Goal: Task Accomplishment & Management: Manage account settings

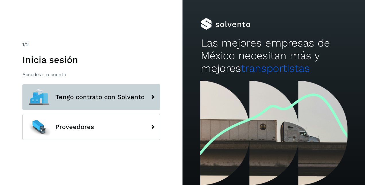
click at [128, 97] on span "Tengo contrato con Solvento" at bounding box center [99, 96] width 89 height 7
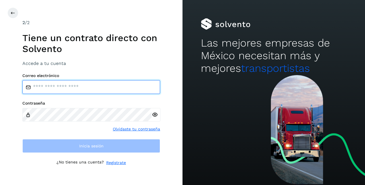
type input "**********"
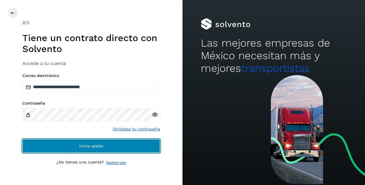
click at [93, 145] on span "Inicia sesión" at bounding box center [91, 146] width 24 height 4
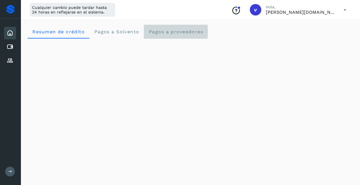
click at [160, 31] on span "Pagos a proveedores" at bounding box center [176, 31] width 55 height 5
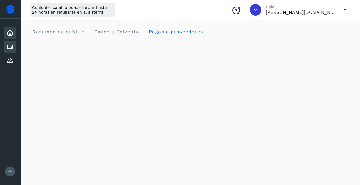
click at [11, 46] on icon at bounding box center [10, 46] width 7 height 7
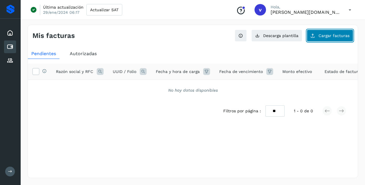
click at [337, 35] on span "Cargar facturas" at bounding box center [333, 36] width 31 height 4
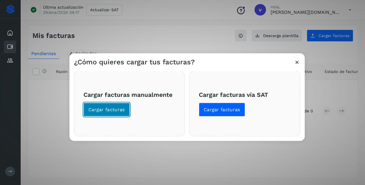
click at [99, 111] on span "Cargar facturas" at bounding box center [106, 109] width 36 height 6
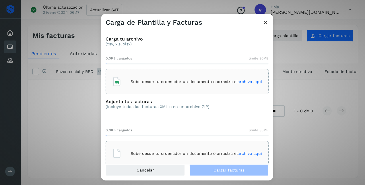
click at [247, 83] on span "archivo aquí" at bounding box center [249, 81] width 24 height 5
click at [251, 153] on span "archivo aquí" at bounding box center [249, 153] width 24 height 5
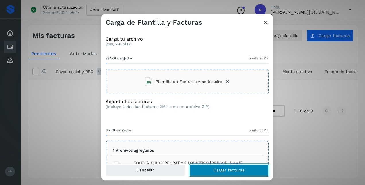
click at [225, 172] on span "Cargar facturas" at bounding box center [228, 170] width 31 height 4
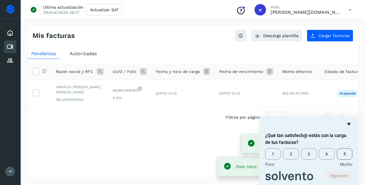
click at [348, 153] on span "5" at bounding box center [344, 153] width 15 height 11
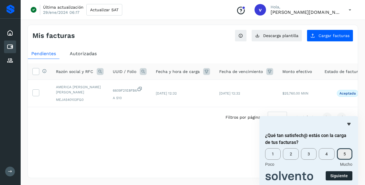
click at [335, 177] on button "Siguiente" at bounding box center [338, 175] width 27 height 9
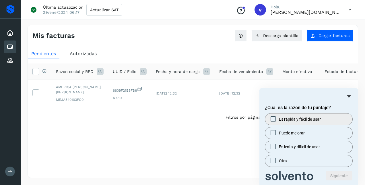
click at [287, 120] on span "Es rápida y fácil de usar" at bounding box center [300, 119] width 42 height 6
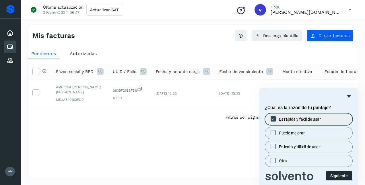
click at [333, 175] on button "Siguiente" at bounding box center [338, 175] width 27 height 9
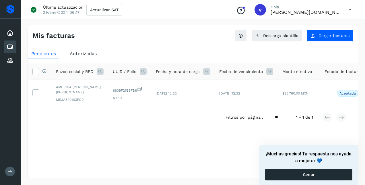
click at [323, 174] on button "Cerrar" at bounding box center [308, 174] width 87 height 11
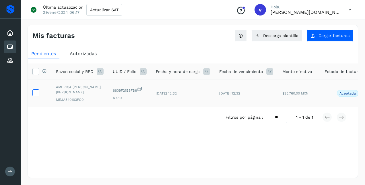
click at [36, 91] on icon at bounding box center [36, 92] width 6 height 6
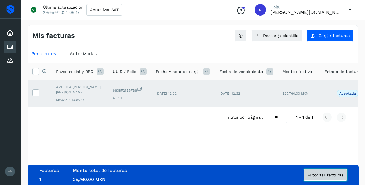
click at [319, 174] on span "Autorizar facturas" at bounding box center [325, 175] width 36 height 4
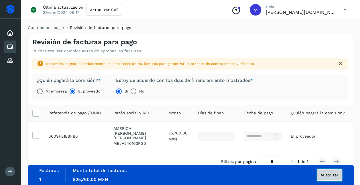
click at [325, 174] on span "Autorizar" at bounding box center [330, 175] width 18 height 4
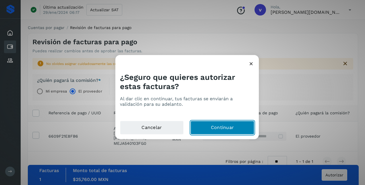
click at [227, 123] on button "Continuar" at bounding box center [222, 128] width 64 height 14
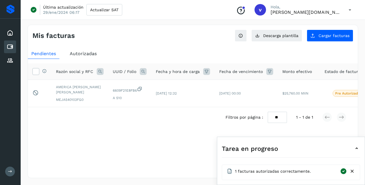
click at [350, 169] on icon at bounding box center [352, 171] width 6 height 6
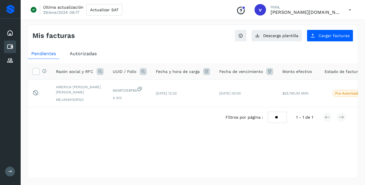
click at [350, 9] on icon at bounding box center [350, 10] width 12 height 12
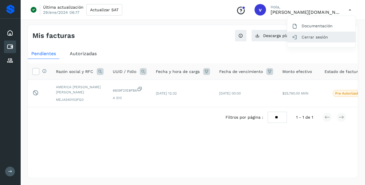
click at [320, 37] on div "Cerrar sesión" at bounding box center [321, 37] width 68 height 11
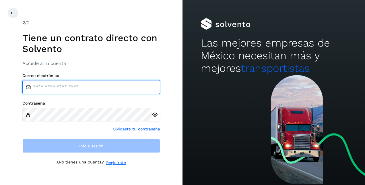
type input "**********"
